Goal: Information Seeking & Learning: Learn about a topic

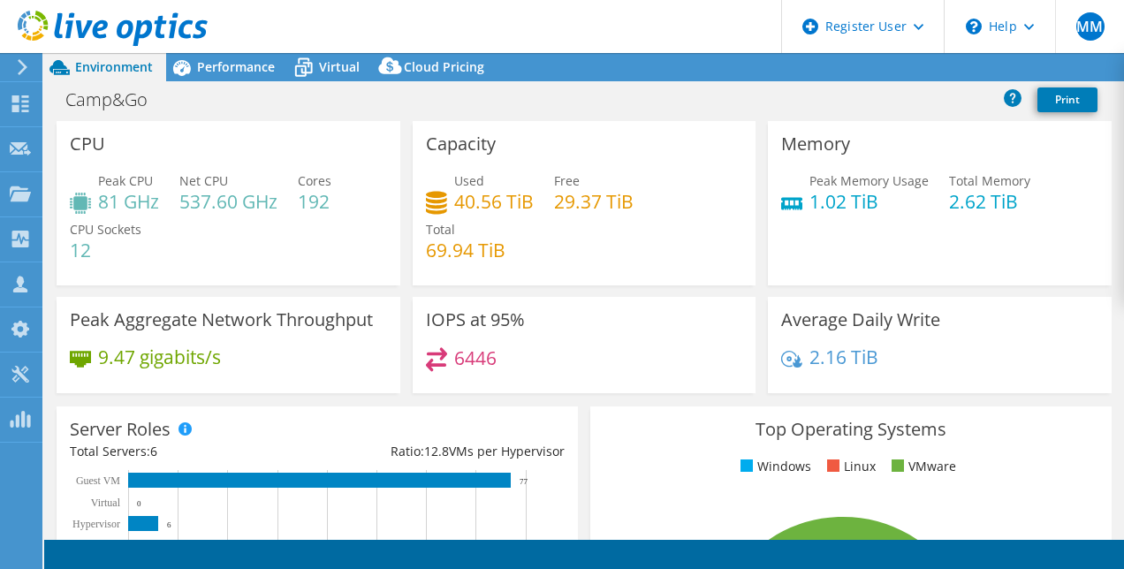
select select "USD"
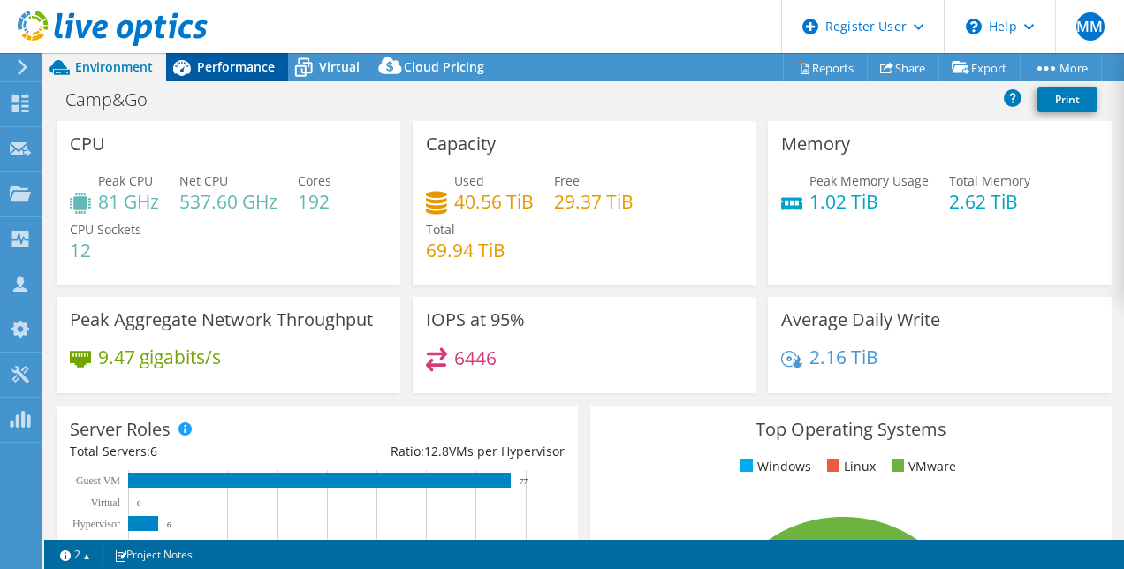
click at [251, 70] on span "Performance" at bounding box center [236, 66] width 78 height 17
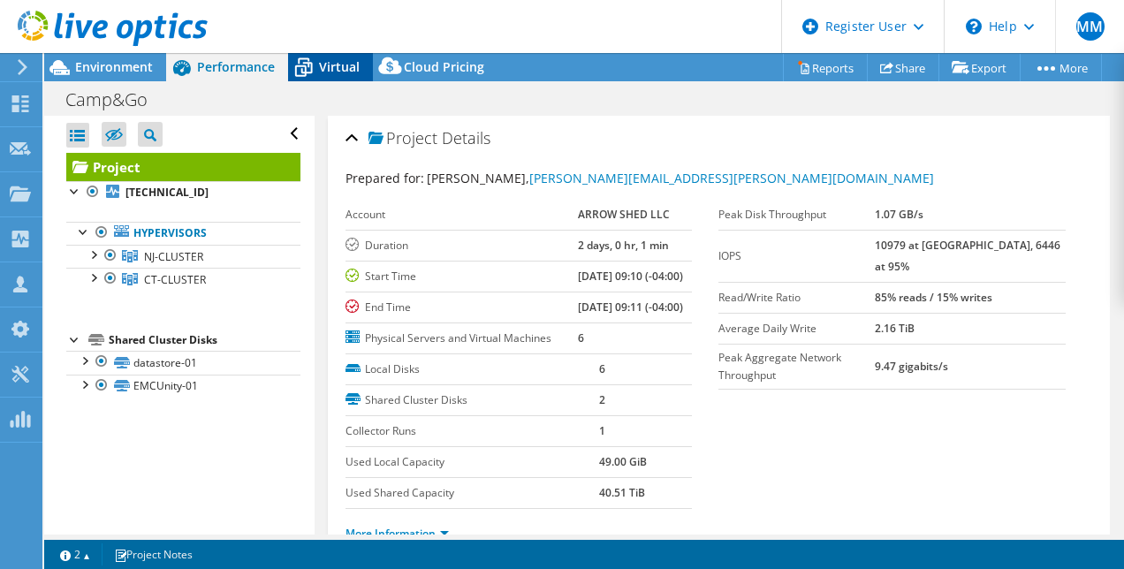
click at [315, 64] on icon at bounding box center [303, 67] width 31 height 31
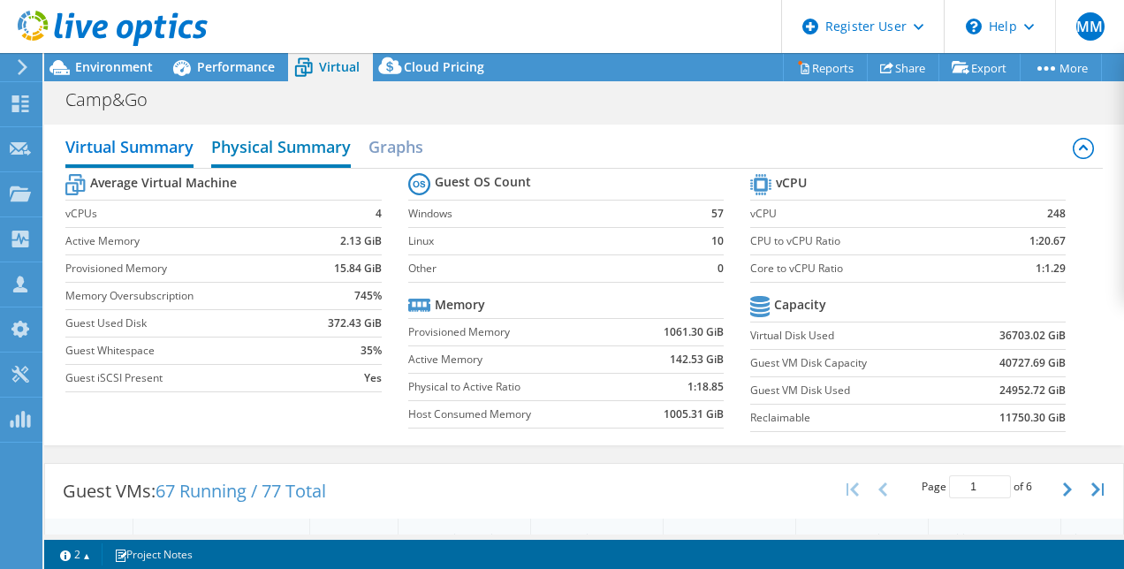
click at [269, 154] on h2 "Physical Summary" at bounding box center [281, 148] width 140 height 39
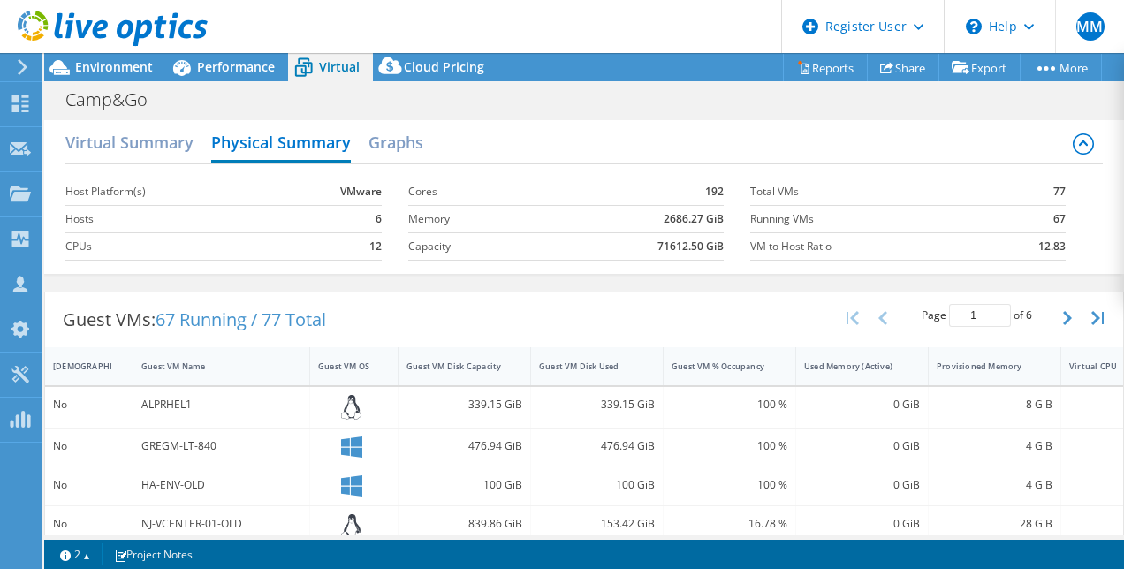
scroll to position [4, 0]
click at [399, 150] on h2 "Graphs" at bounding box center [396, 144] width 55 height 39
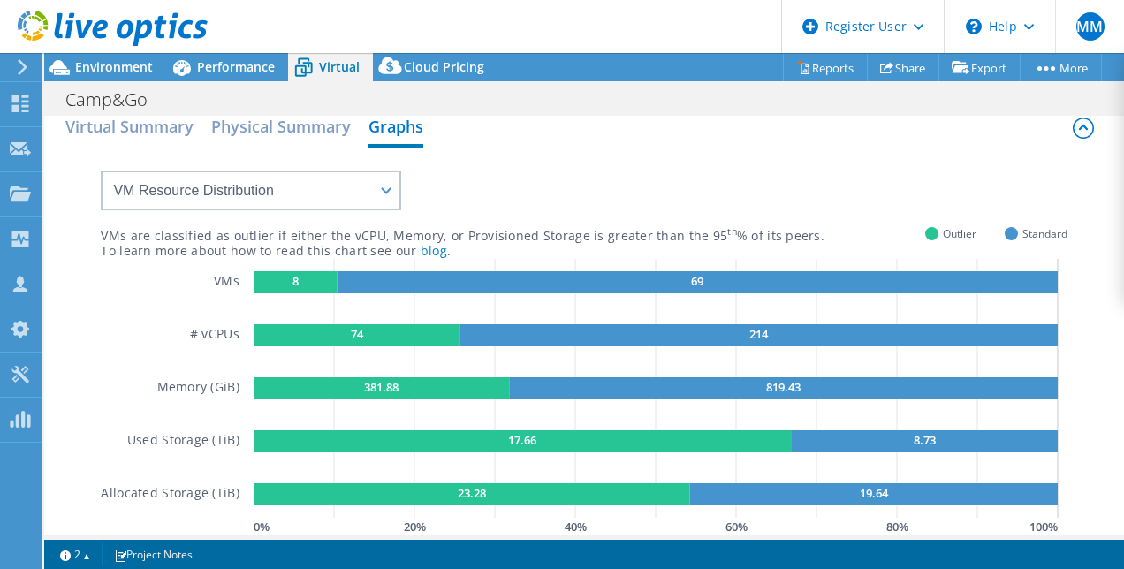
scroll to position [0, 0]
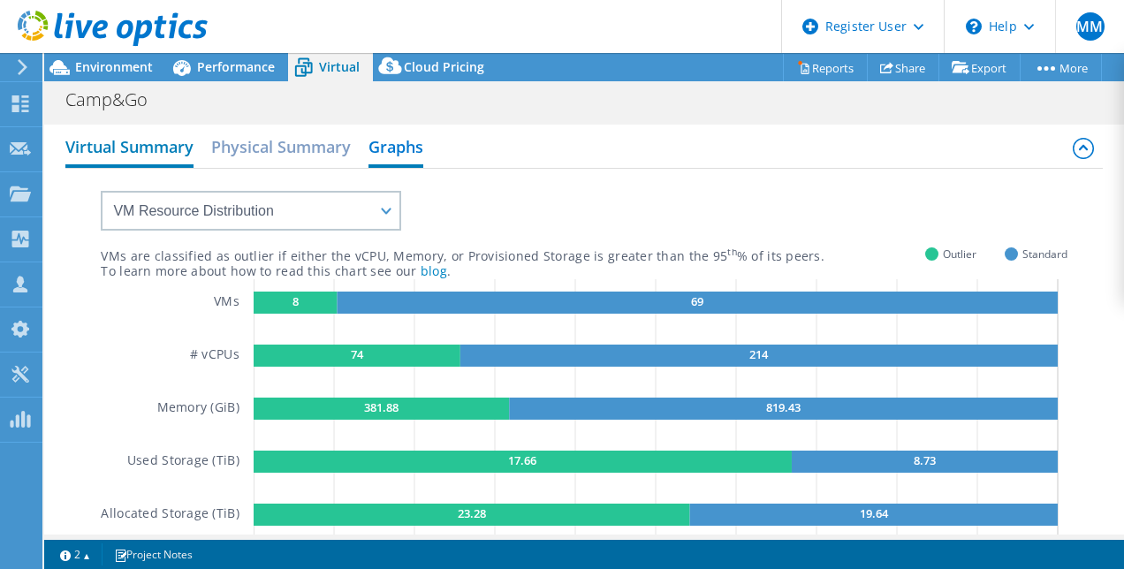
click at [149, 141] on h2 "Virtual Summary" at bounding box center [129, 148] width 128 height 39
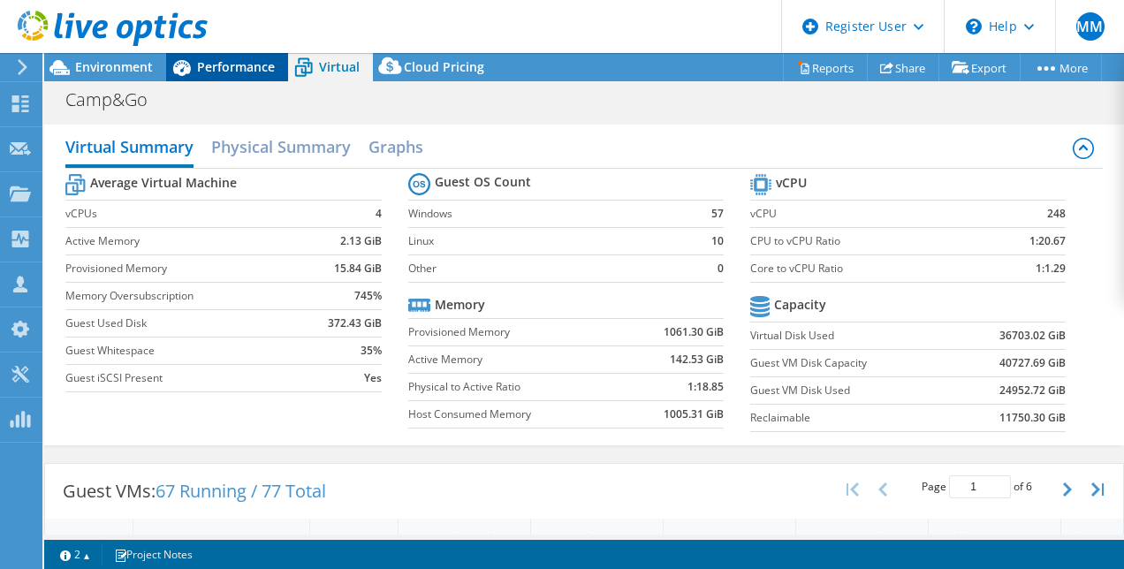
click at [224, 60] on span "Performance" at bounding box center [236, 66] width 78 height 17
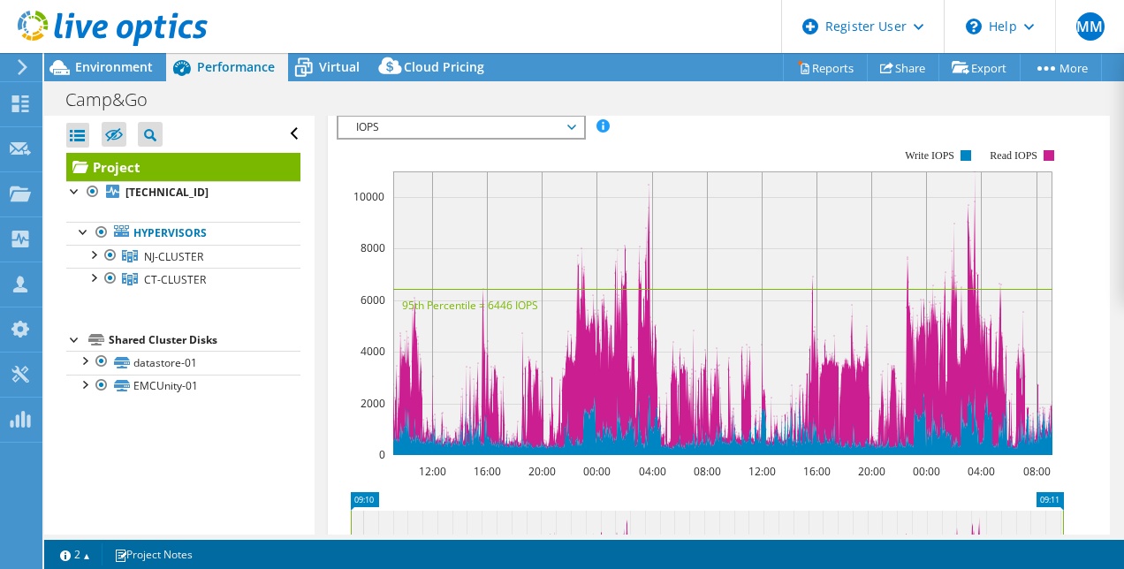
scroll to position [561, 0]
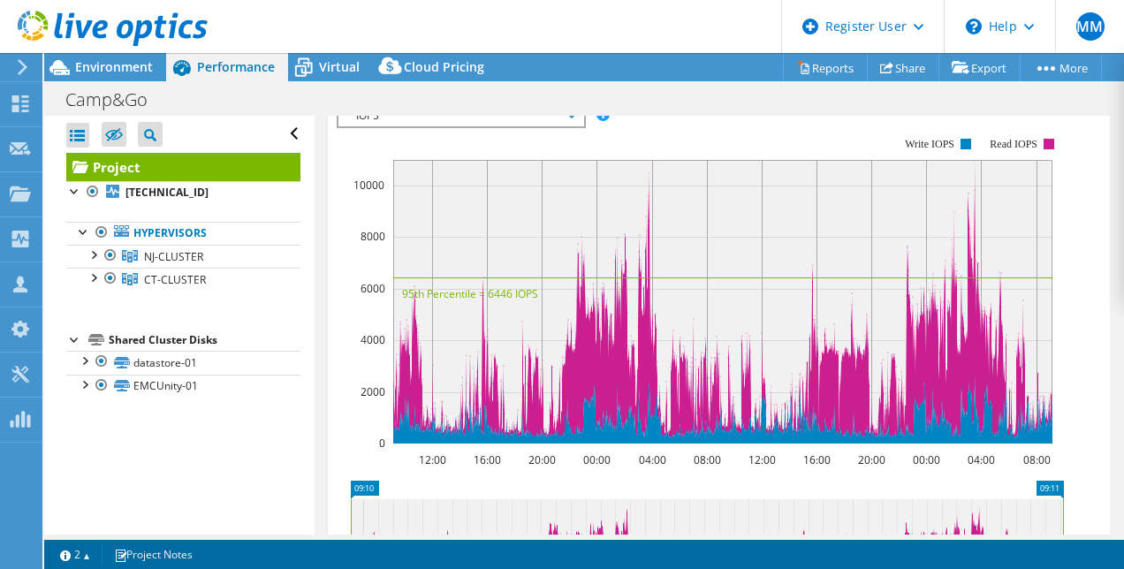
click at [528, 126] on span "IOPS" at bounding box center [460, 115] width 227 height 21
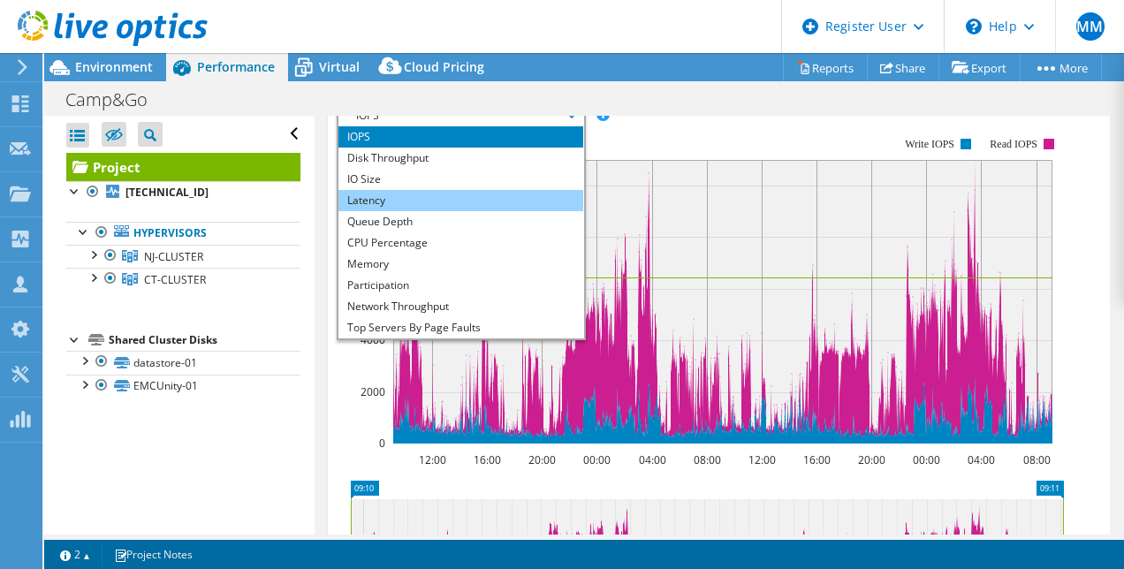
click at [507, 211] on li "Latency" at bounding box center [460, 200] width 245 height 21
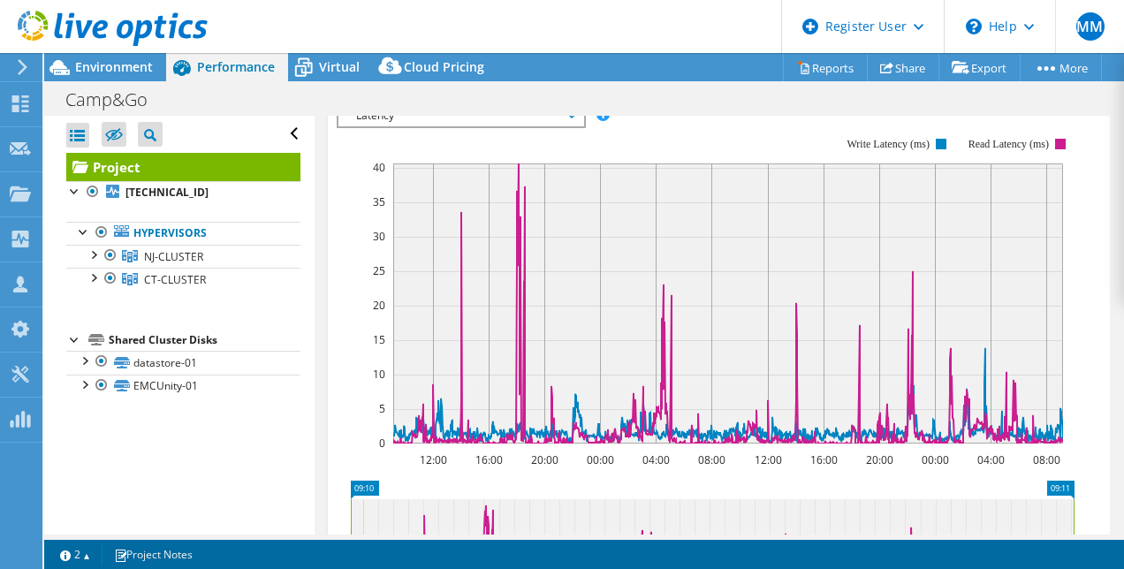
click at [537, 183] on rect at bounding box center [706, 290] width 738 height 353
click at [518, 126] on span "Latency" at bounding box center [460, 115] width 227 height 21
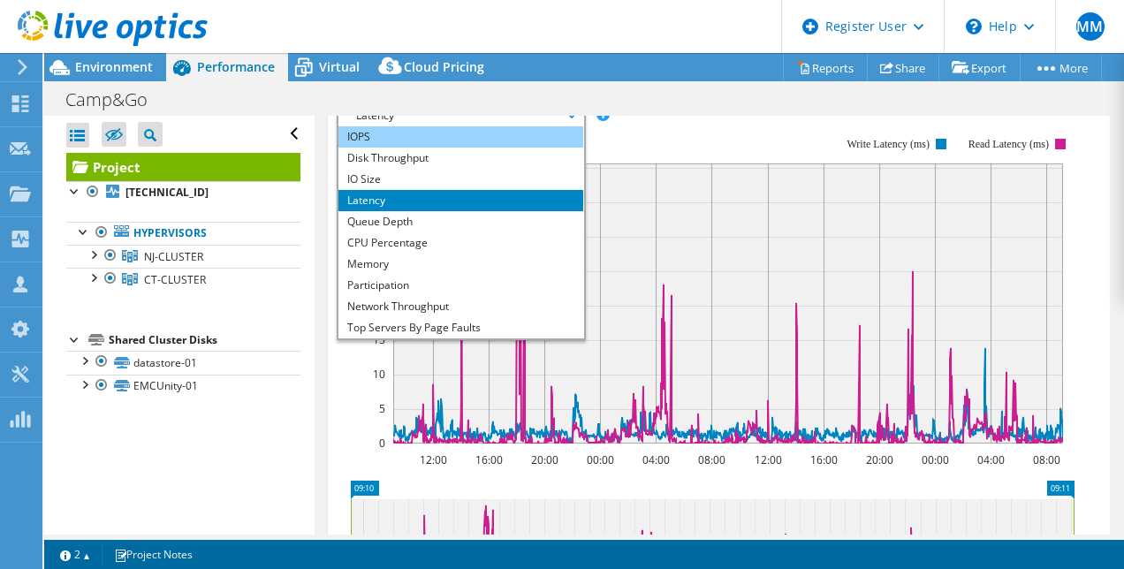
click at [492, 148] on li "IOPS" at bounding box center [460, 136] width 245 height 21
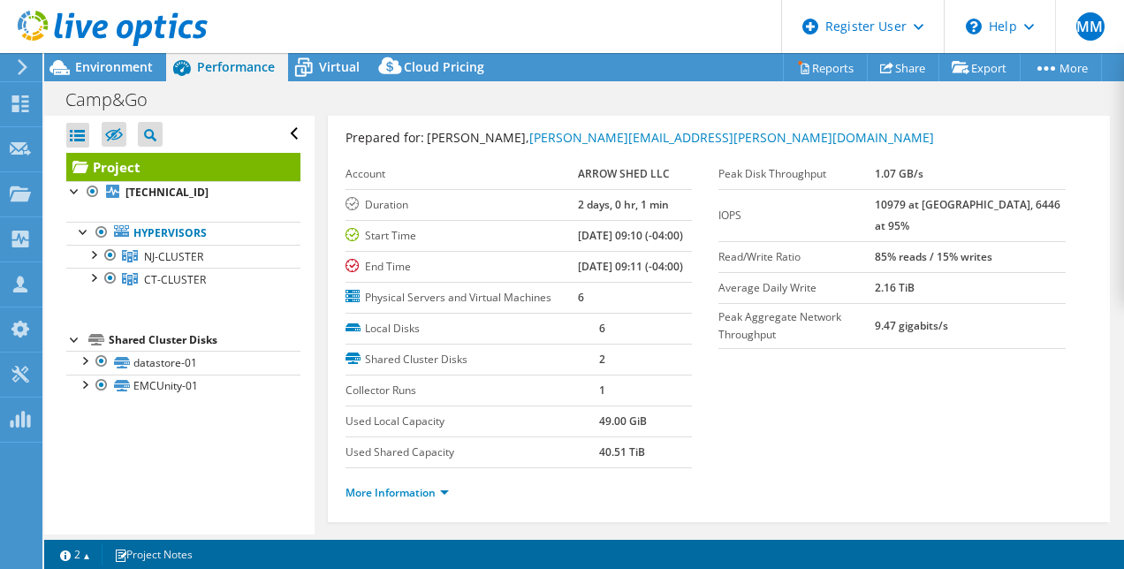
scroll to position [0, 0]
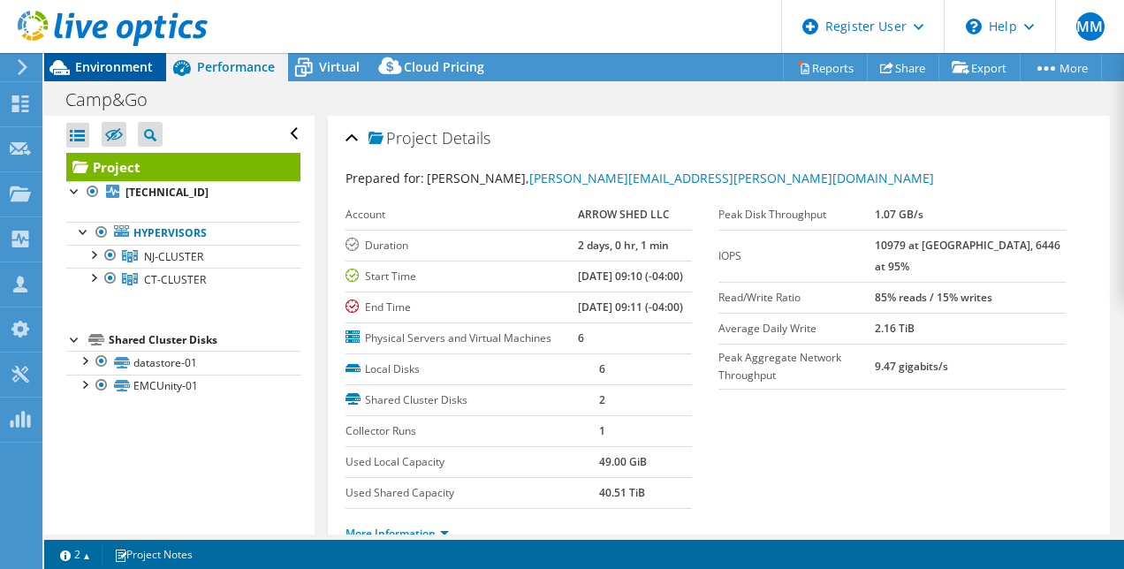
click at [107, 58] on span "Environment" at bounding box center [114, 66] width 78 height 17
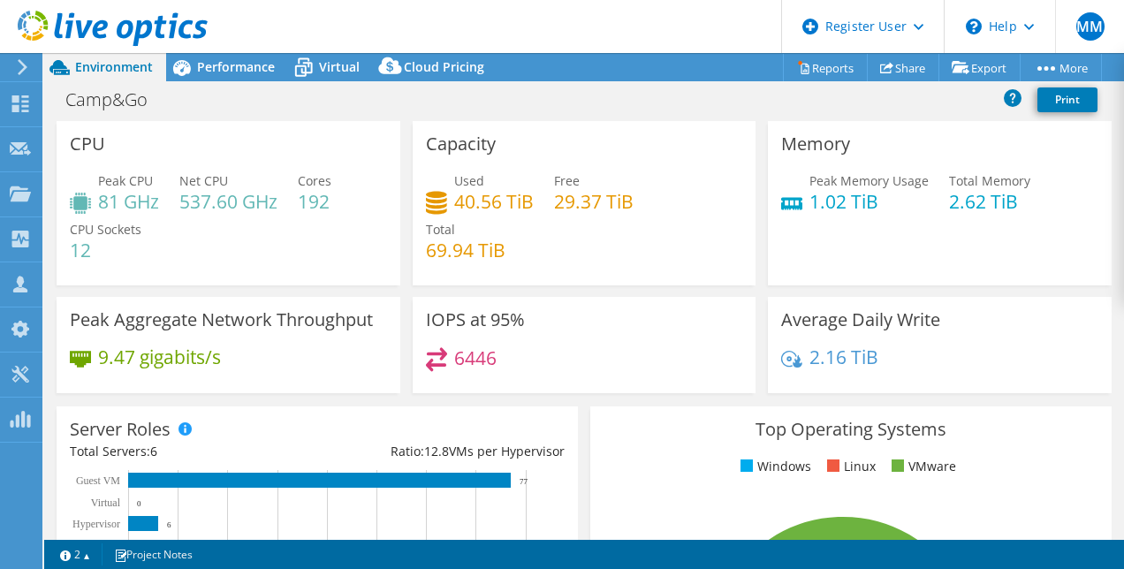
click at [215, 81] on div "Camp&Go Print" at bounding box center [584, 101] width 1080 height 40
click at [219, 70] on span "Performance" at bounding box center [236, 66] width 78 height 17
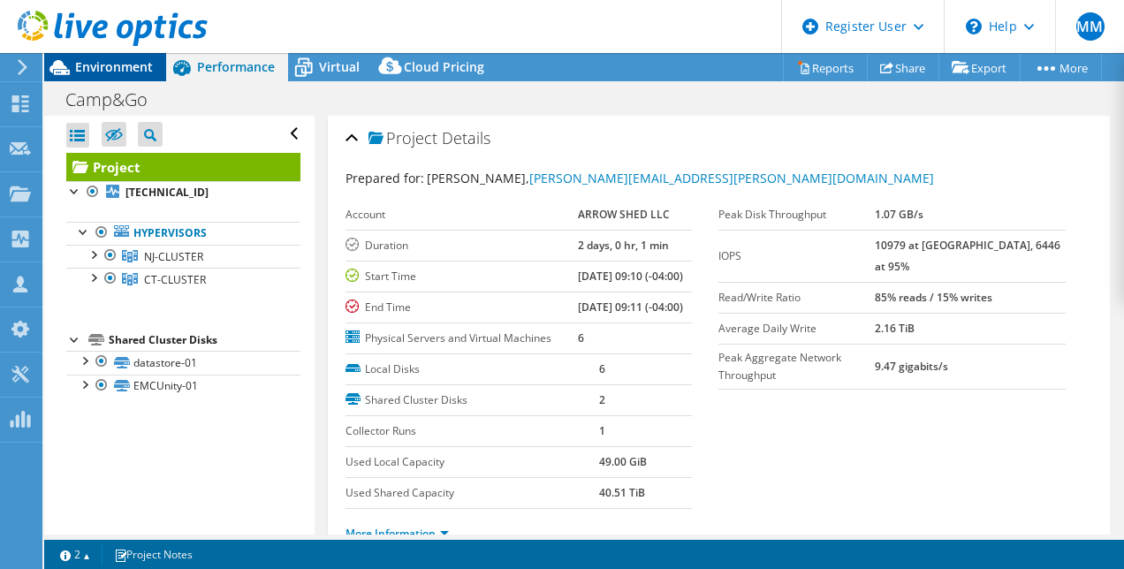
click at [110, 79] on div "Environment" at bounding box center [105, 67] width 122 height 28
